Goal: Obtain resource: Obtain resource

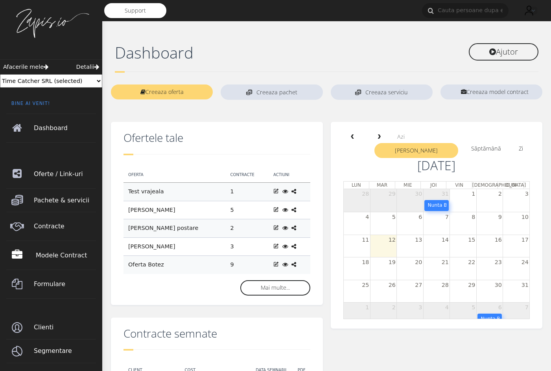
click at [51, 258] on span "Modele Contract" at bounding box center [67, 256] width 62 height 22
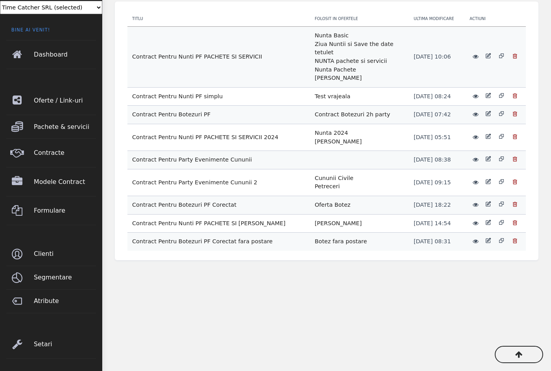
scroll to position [76, 0]
click at [487, 240] on icon at bounding box center [488, 240] width 6 height 6
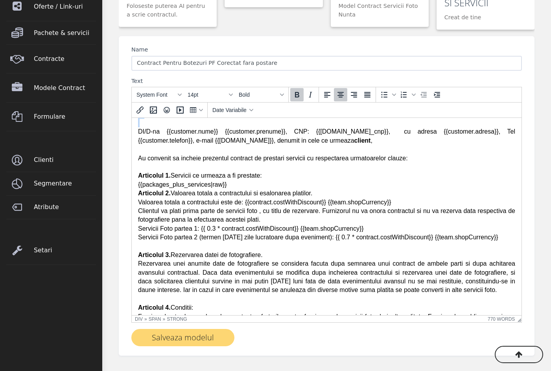
scroll to position [96, 0]
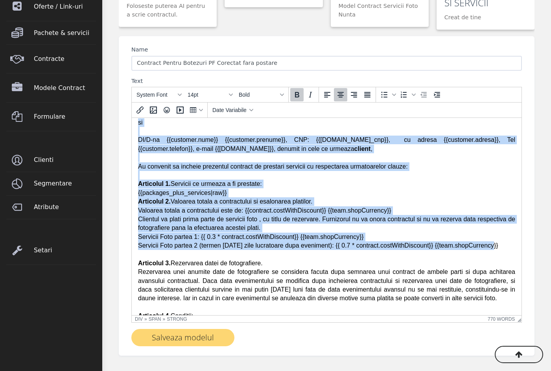
drag, startPoint x: 271, startPoint y: 129, endPoint x: 489, endPoint y: 247, distance: 247.8
copy body "Loremips Dolorsit Ametcons Adipis Elit se {{doeiusmo.temp_incididun|utla("e/d/M…"
